Goal: Book appointment/travel/reservation

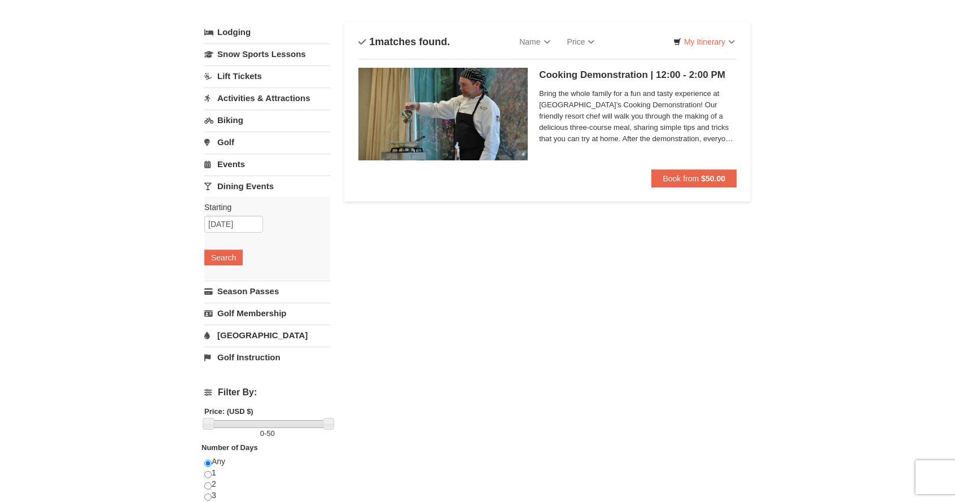
scroll to position [56, 0]
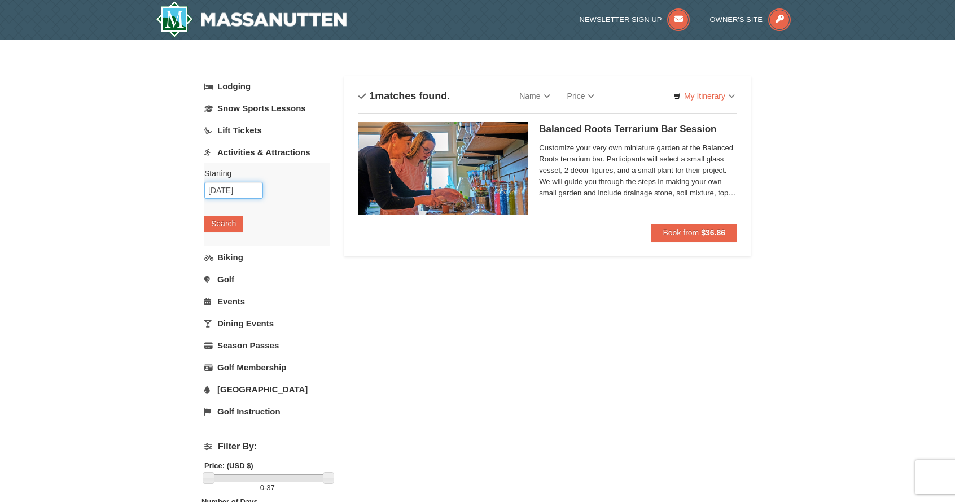
click at [251, 192] on input "[DATE]" at bounding box center [233, 190] width 59 height 17
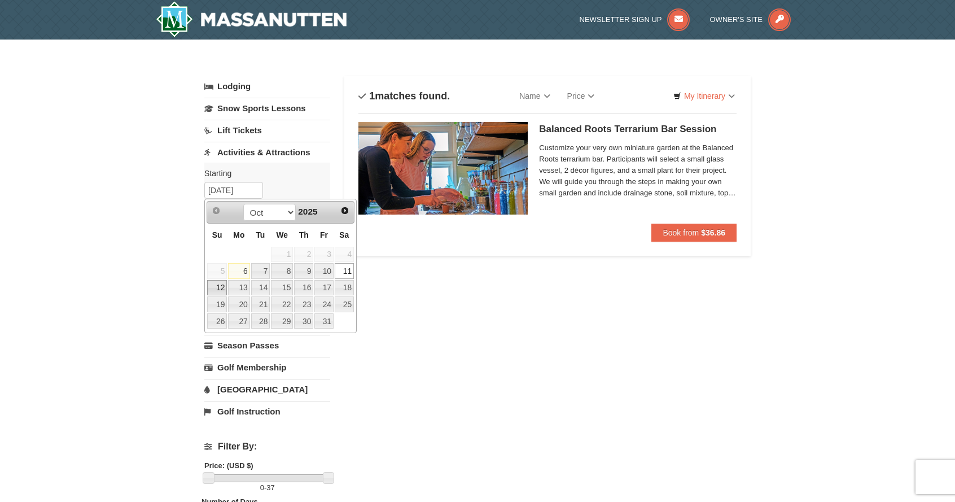
click at [216, 285] on link "12" at bounding box center [217, 288] width 20 height 16
type input "10/12/2025"
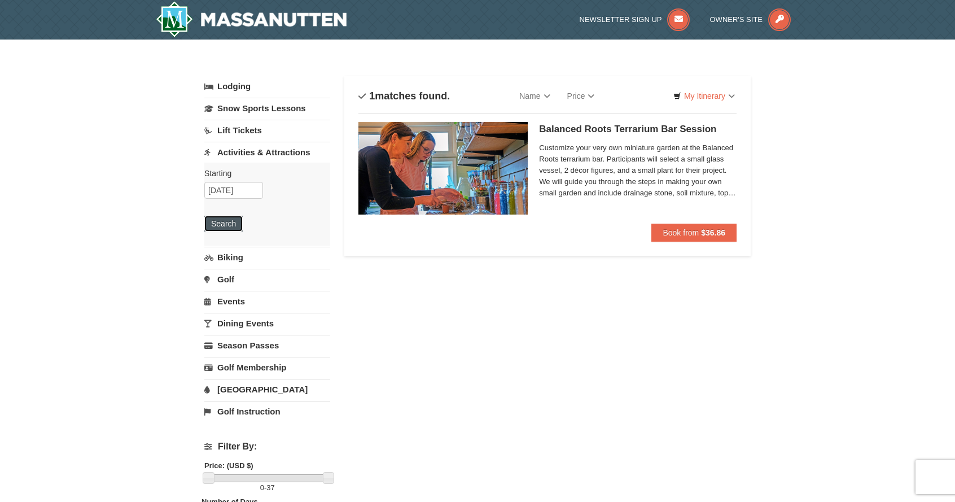
click at [218, 222] on button "Search" at bounding box center [223, 224] width 38 height 16
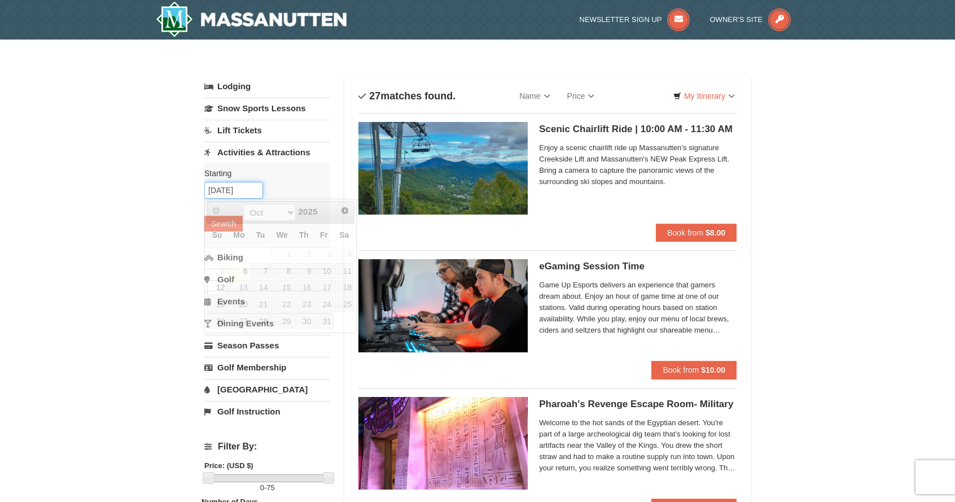
click at [252, 192] on input "[DATE]" at bounding box center [233, 190] width 59 height 17
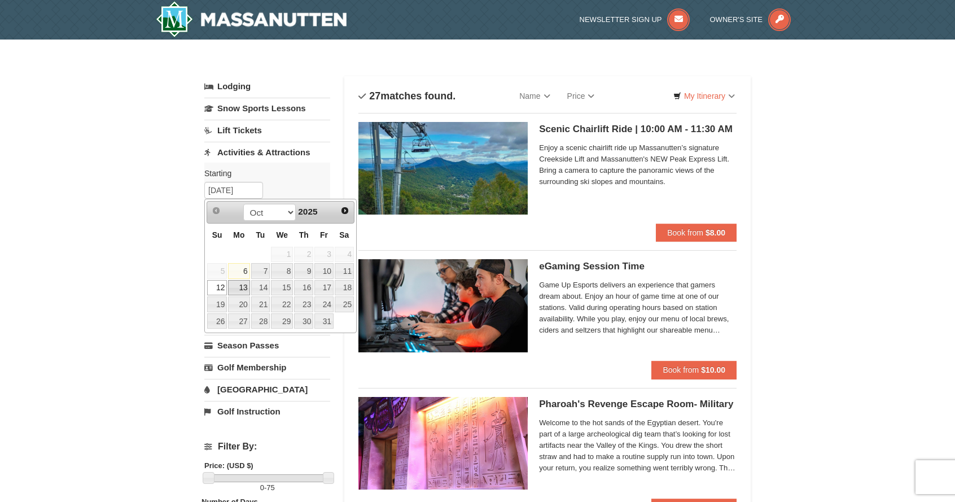
click at [238, 290] on link "13" at bounding box center [238, 288] width 21 height 16
type input "[DATE]"
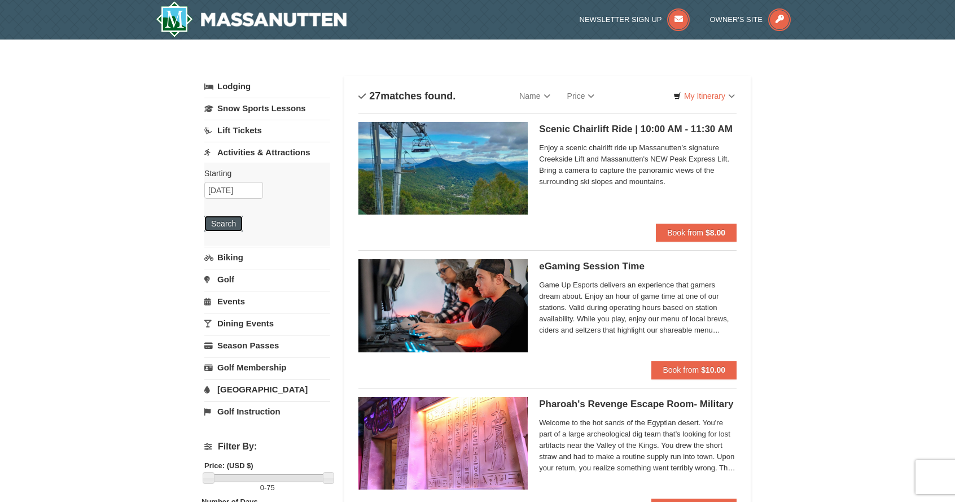
click at [223, 229] on button "Search" at bounding box center [223, 224] width 38 height 16
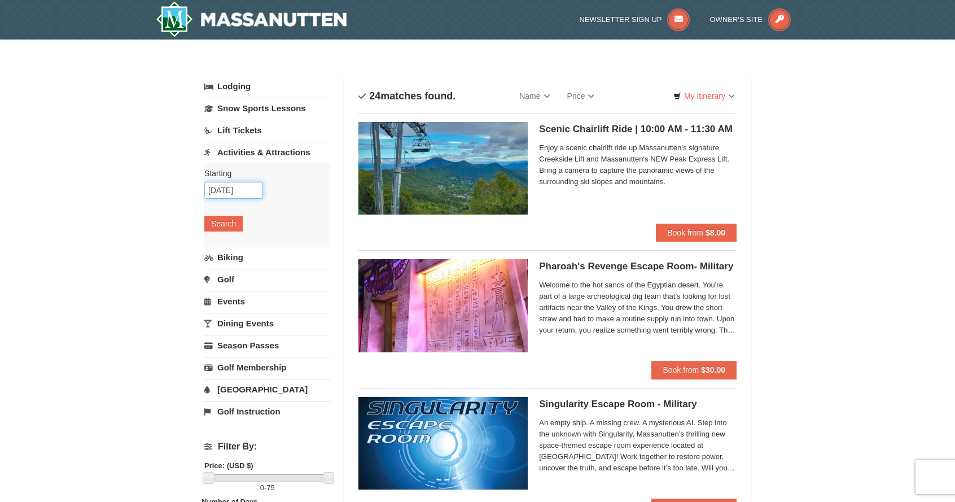
click at [256, 190] on input "[DATE]" at bounding box center [233, 190] width 59 height 17
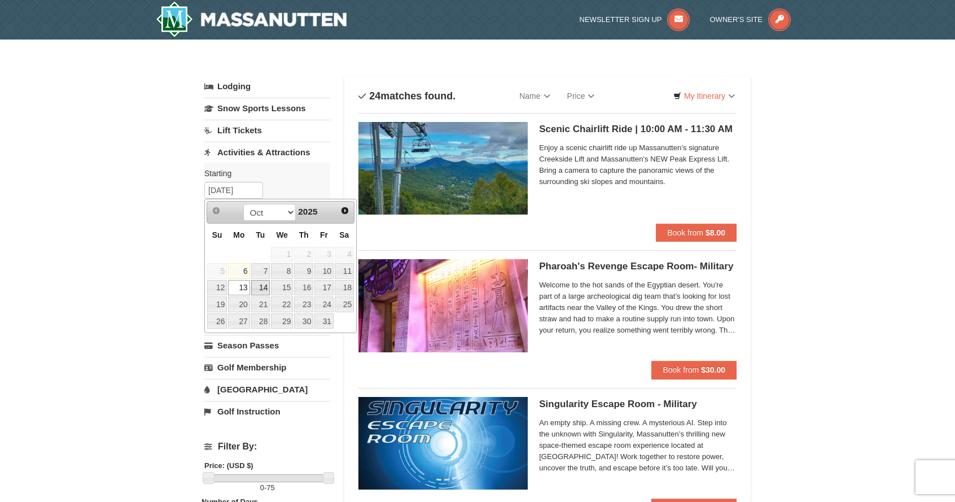
click at [264, 291] on link "14" at bounding box center [260, 288] width 19 height 16
type input "10/14/2025"
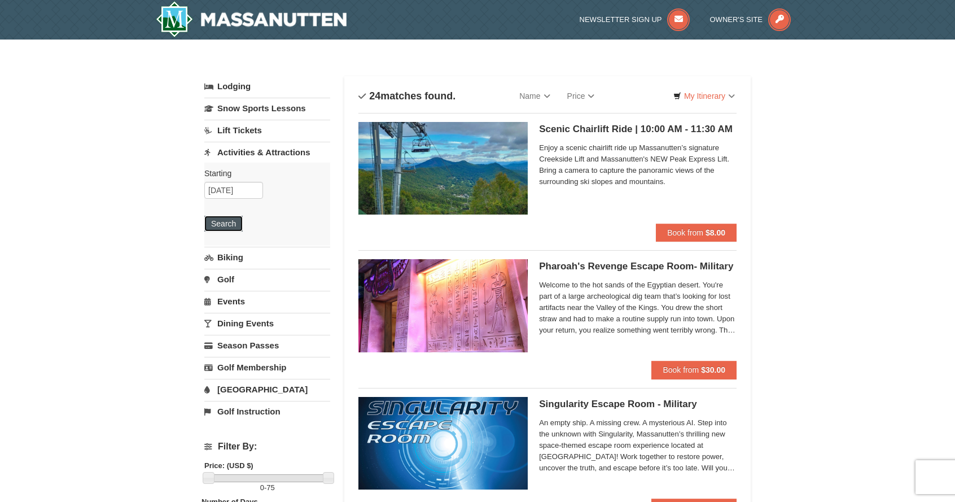
click at [222, 224] on button "Search" at bounding box center [223, 224] width 38 height 16
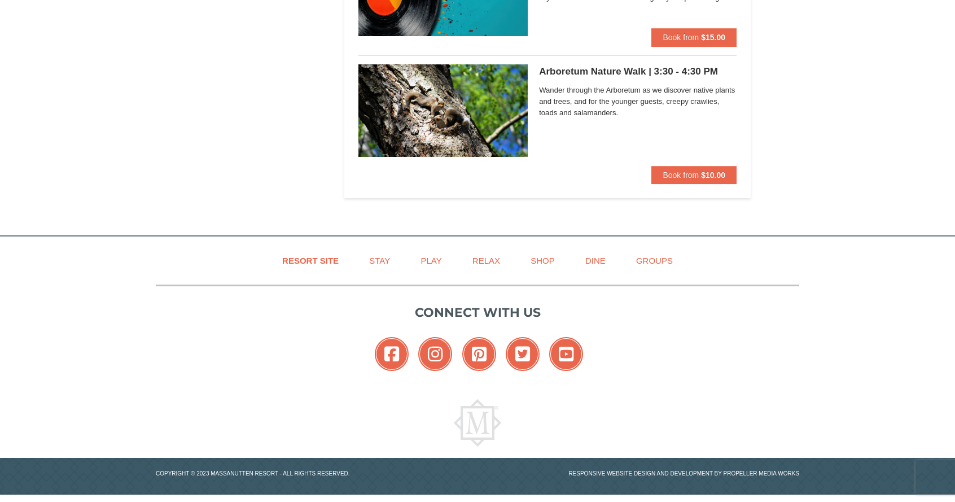
scroll to position [2953, 0]
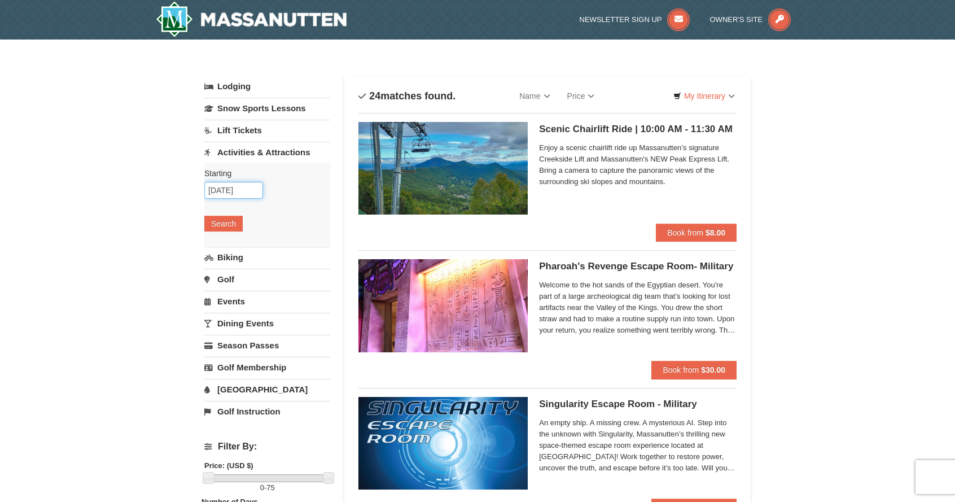
click at [258, 190] on input "10/13/2025" at bounding box center [233, 190] width 59 height 17
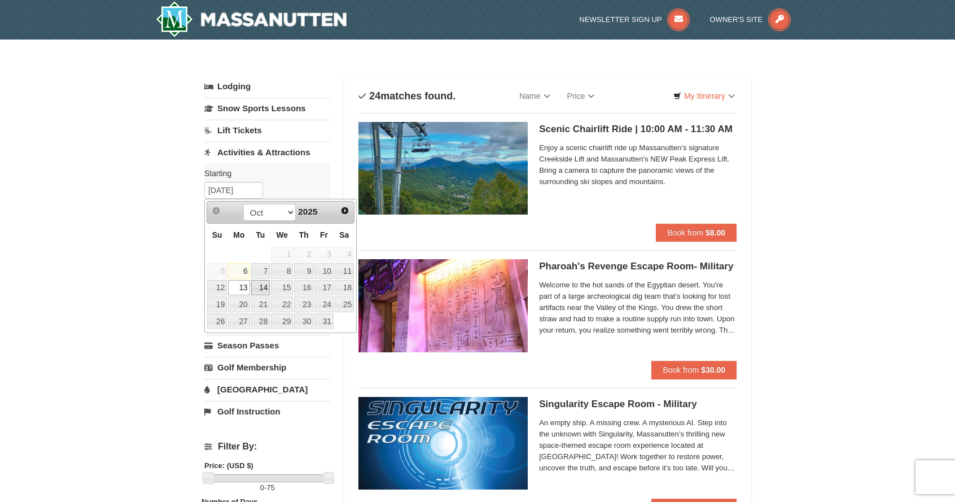
click at [265, 288] on link "14" at bounding box center [260, 288] width 19 height 16
type input "[DATE]"
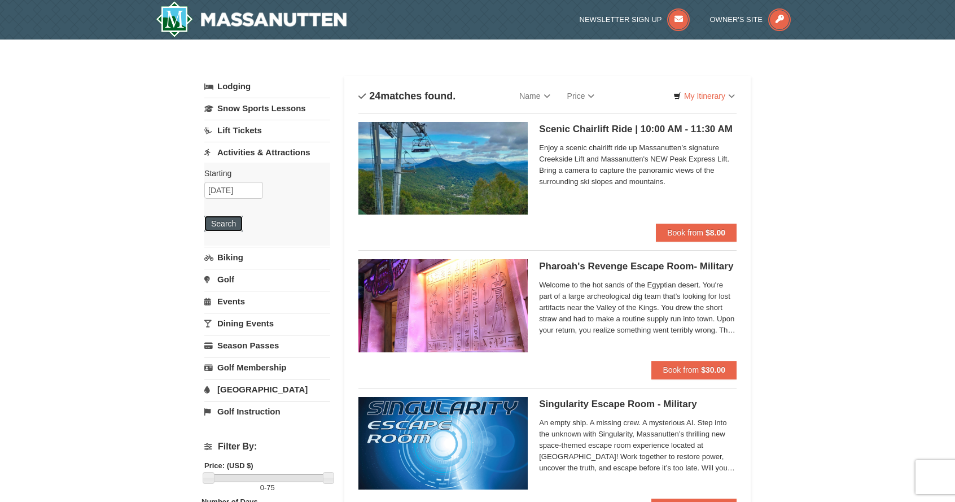
click at [229, 230] on button "Search" at bounding box center [223, 224] width 38 height 16
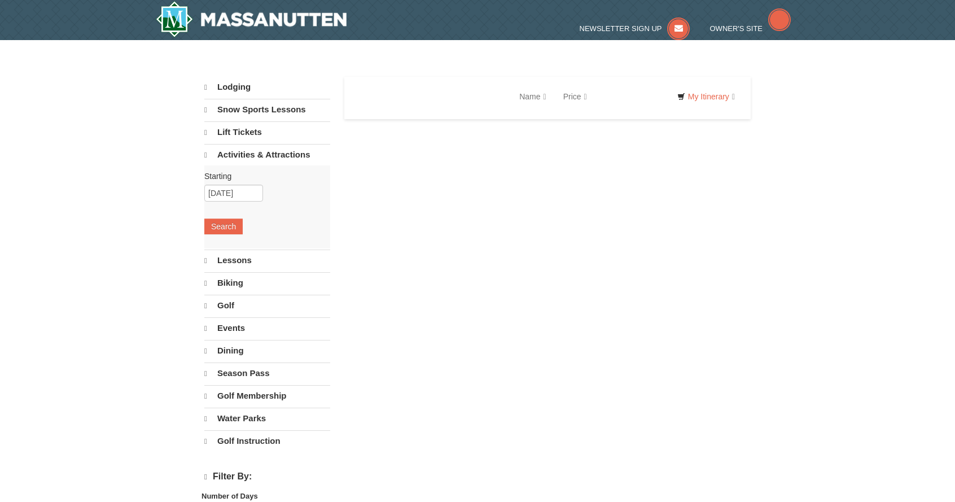
select select "10"
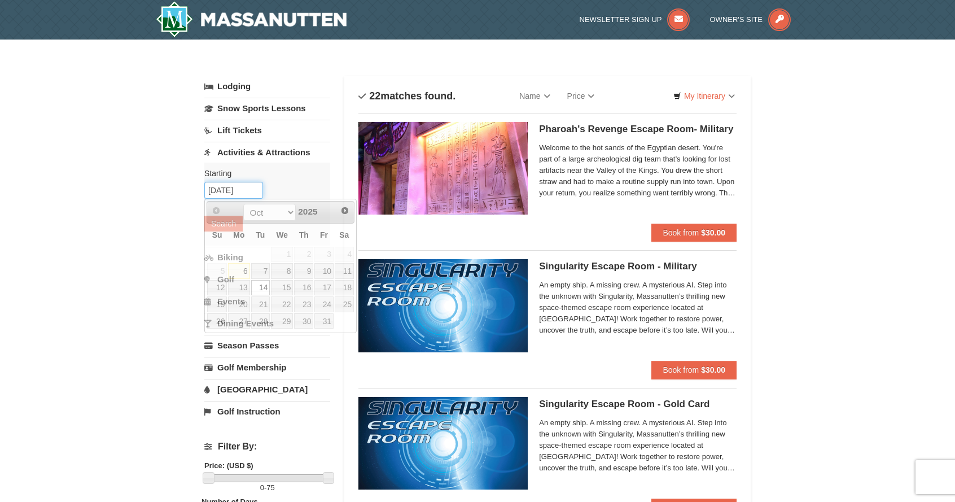
click at [258, 193] on input "[DATE]" at bounding box center [233, 190] width 59 height 17
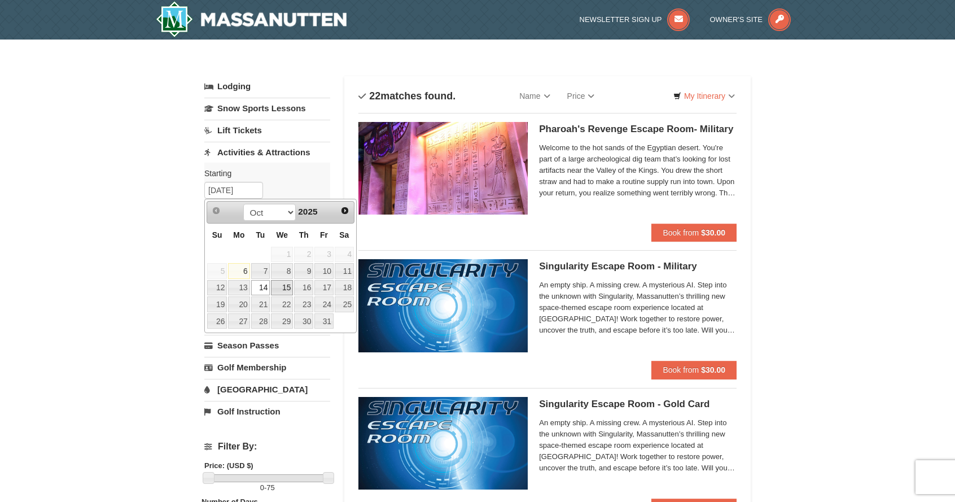
click at [287, 288] on link "15" at bounding box center [282, 288] width 22 height 16
type input "[DATE]"
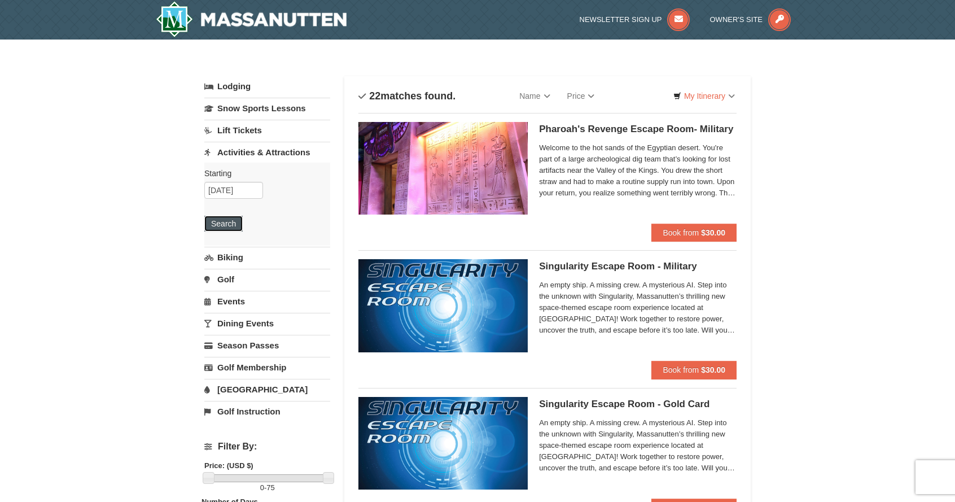
click at [222, 226] on button "Search" at bounding box center [223, 224] width 38 height 16
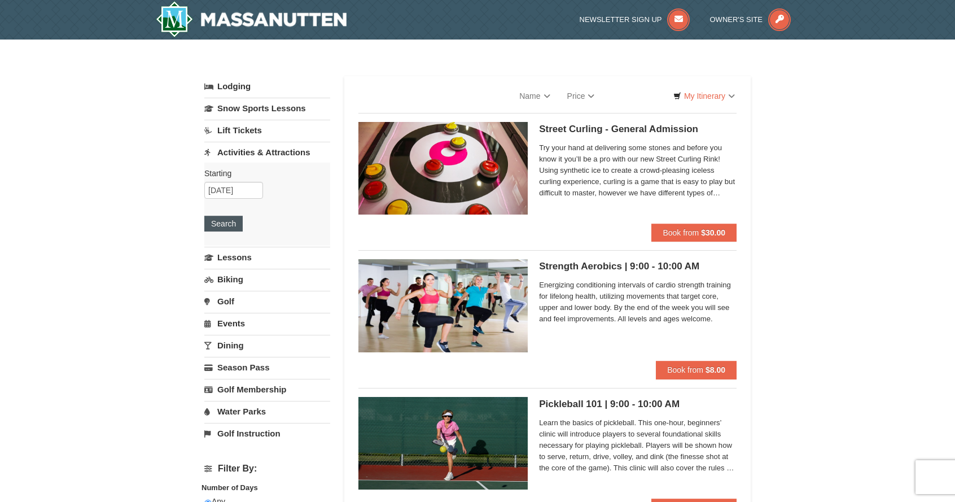
select select "10"
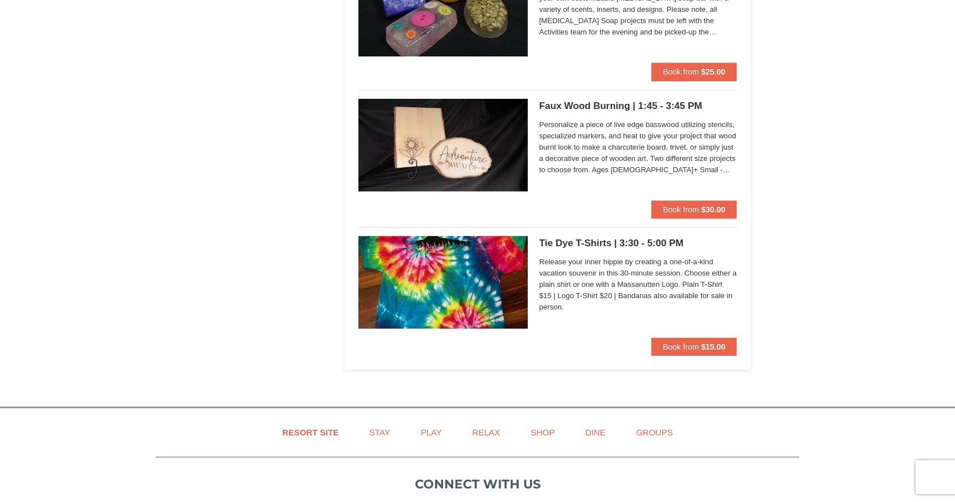
scroll to position [2314, 0]
